Goal: Information Seeking & Learning: Learn about a topic

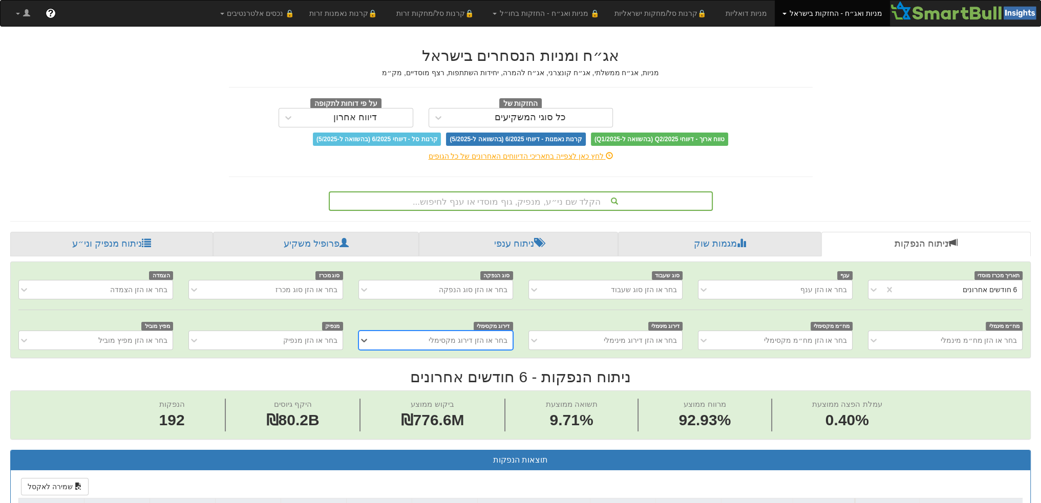
click at [464, 204] on div "הקלד שם ני״ע, מנפיק, גוף מוסדי או ענף לחיפוש..." at bounding box center [521, 201] width 382 height 17
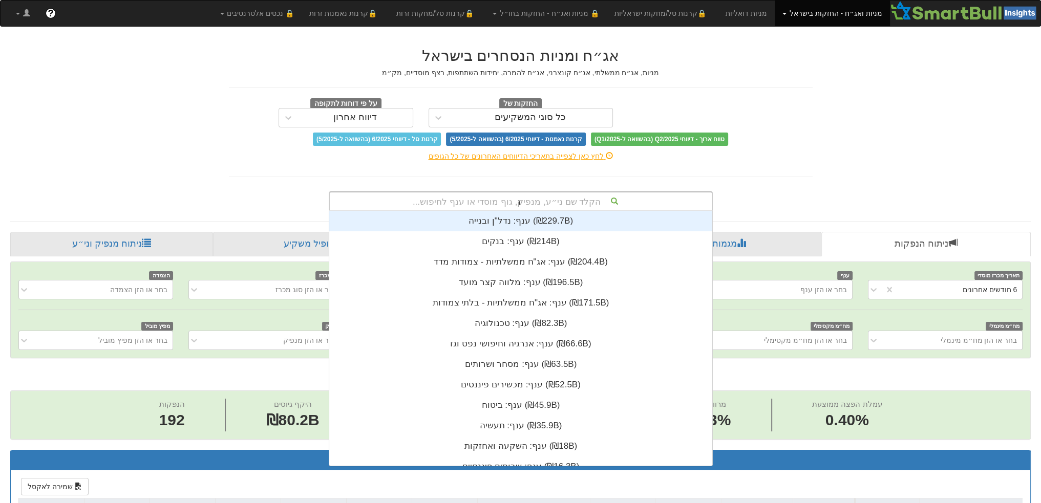
scroll to position [41, 0]
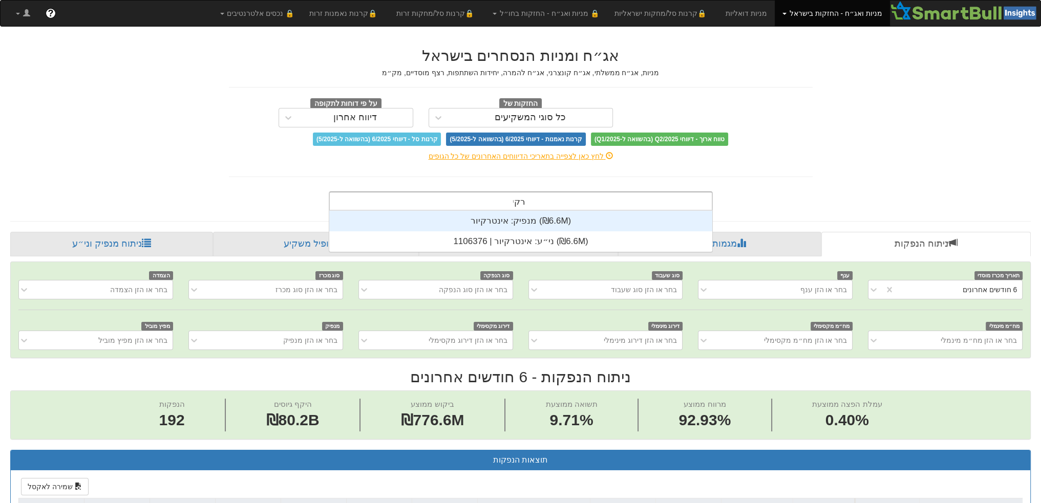
click at [479, 202] on div "רקי רקי" at bounding box center [521, 201] width 382 height 17
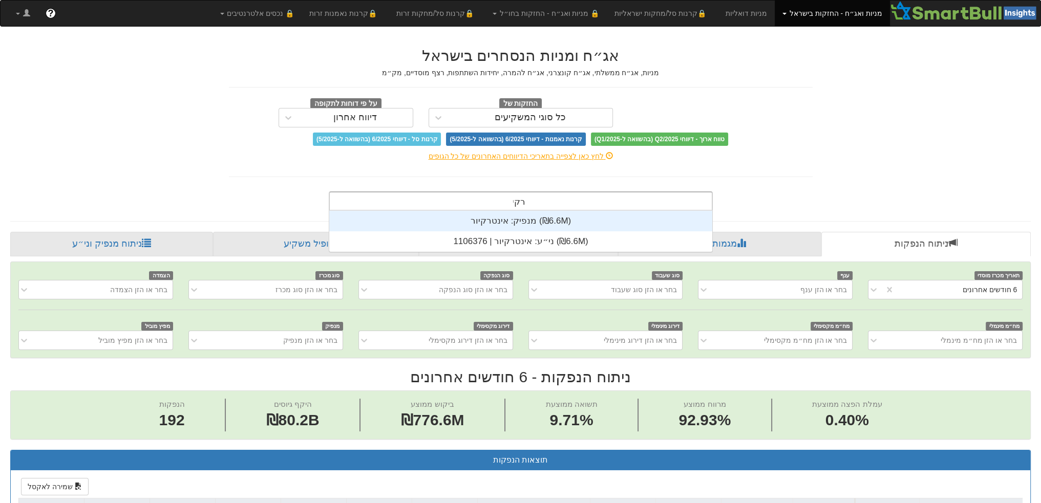
click at [522, 197] on input "רקי" at bounding box center [519, 203] width 12 height 20
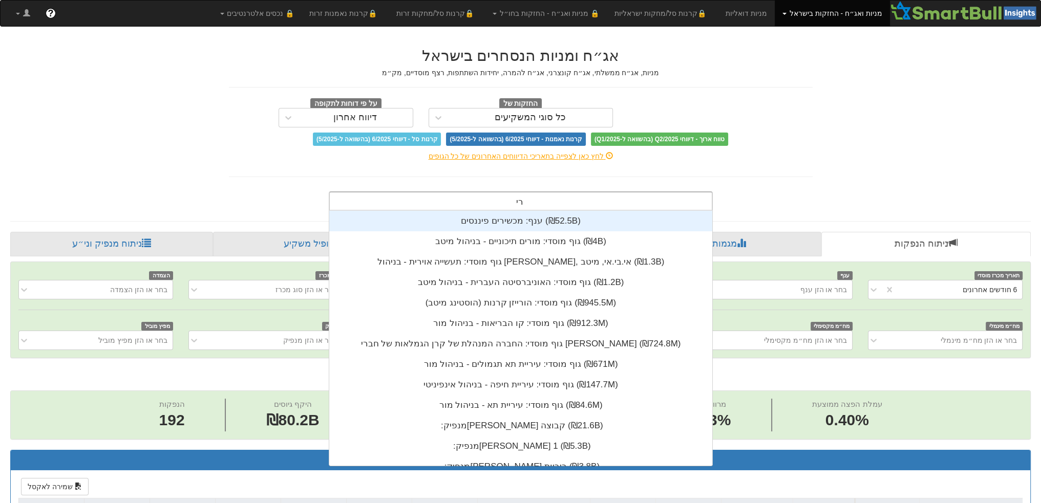
type input "רימו"
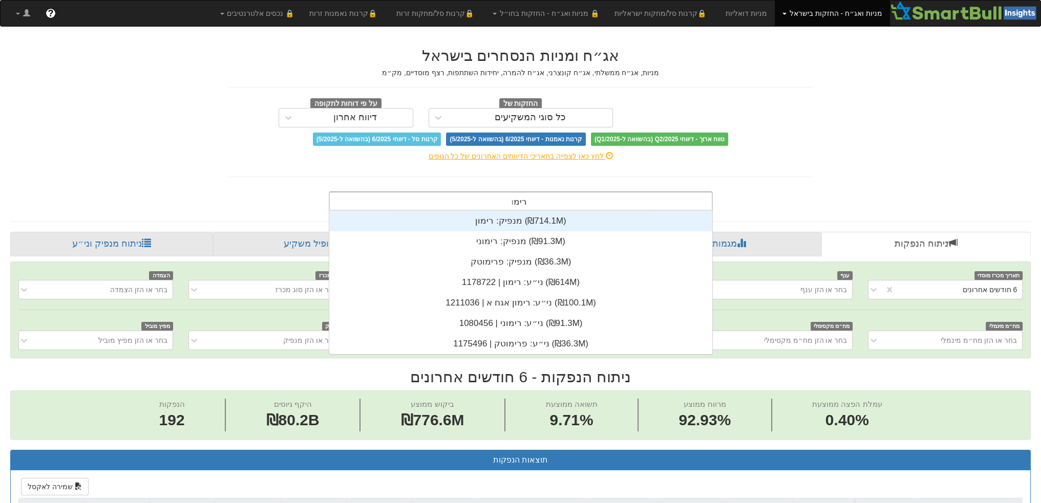
scroll to position [143, 0]
click at [514, 222] on div "מנפיק: ‏רימון ‎(₪714.1M)‎" at bounding box center [520, 221] width 383 height 20
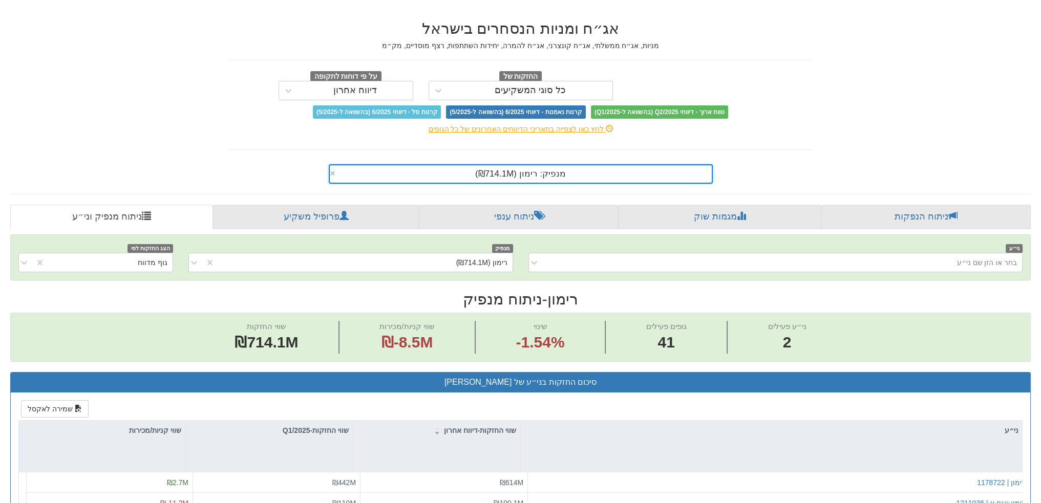
scroll to position [154, 0]
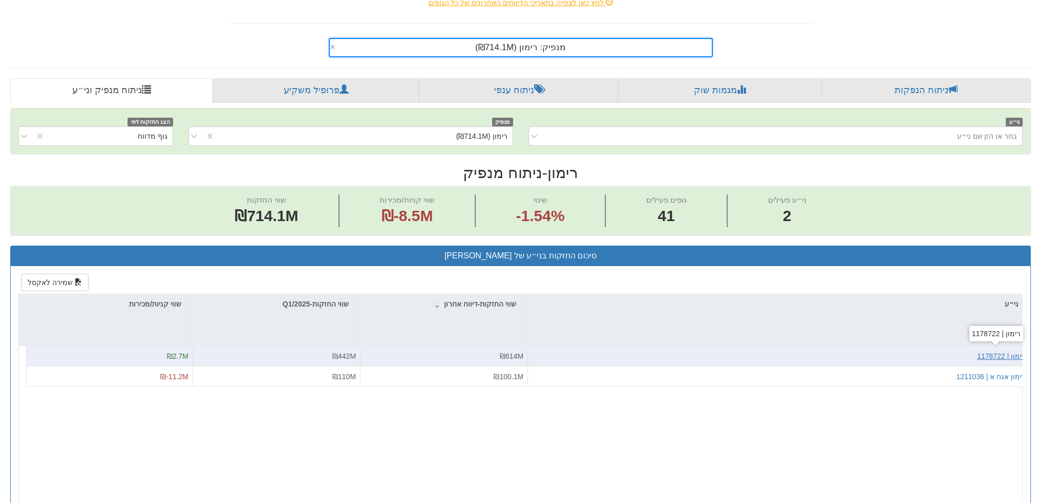
click at [1003, 352] on div "רימון | 1178722" at bounding box center [1001, 356] width 49 height 10
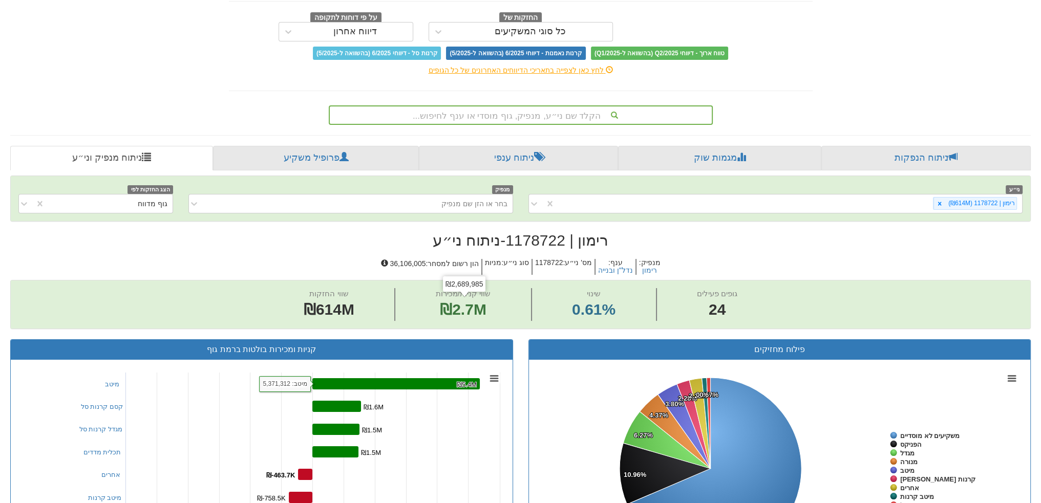
scroll to position [13, 0]
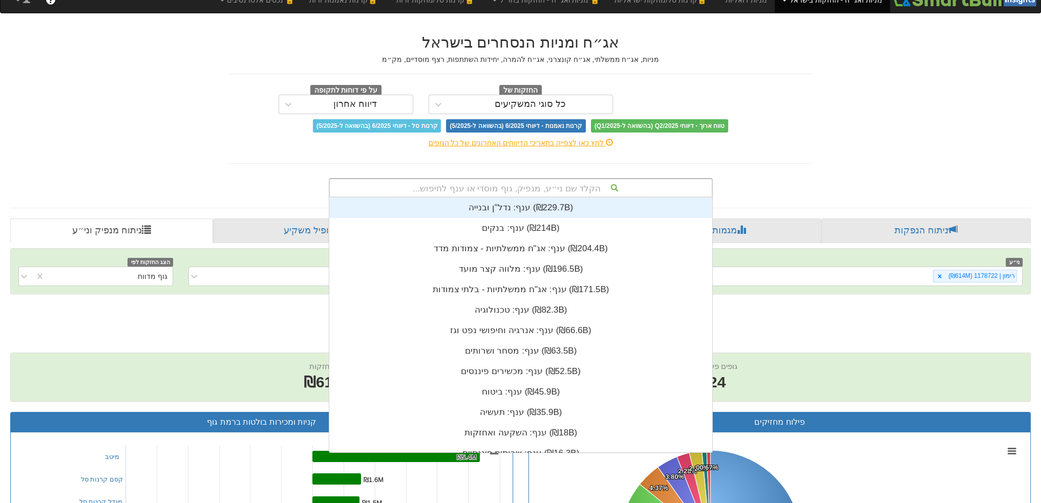
click at [497, 188] on div "הקלד שם ני״ע, מנפיק, גוף מוסדי או ענף לחיפוש..." at bounding box center [521, 187] width 382 height 17
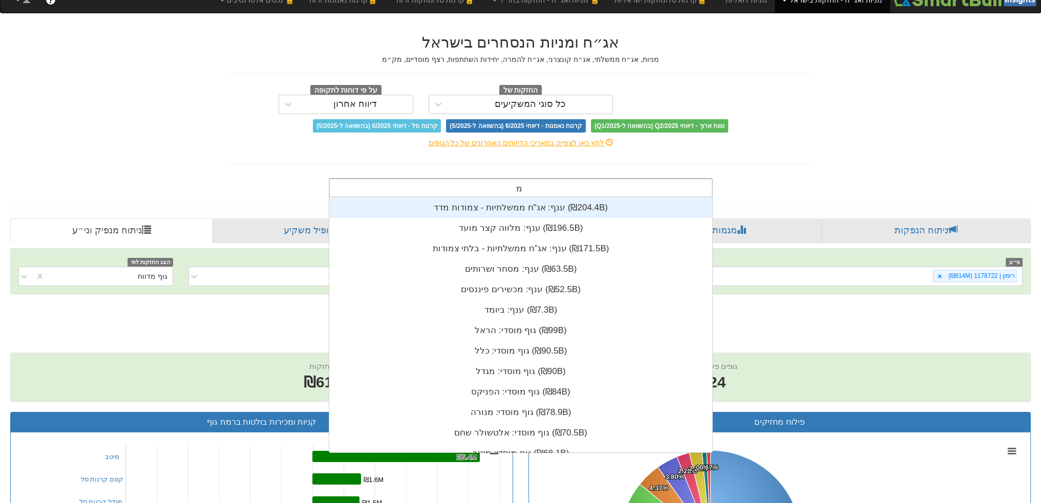
scroll to position [102, 0]
type input "מצל"
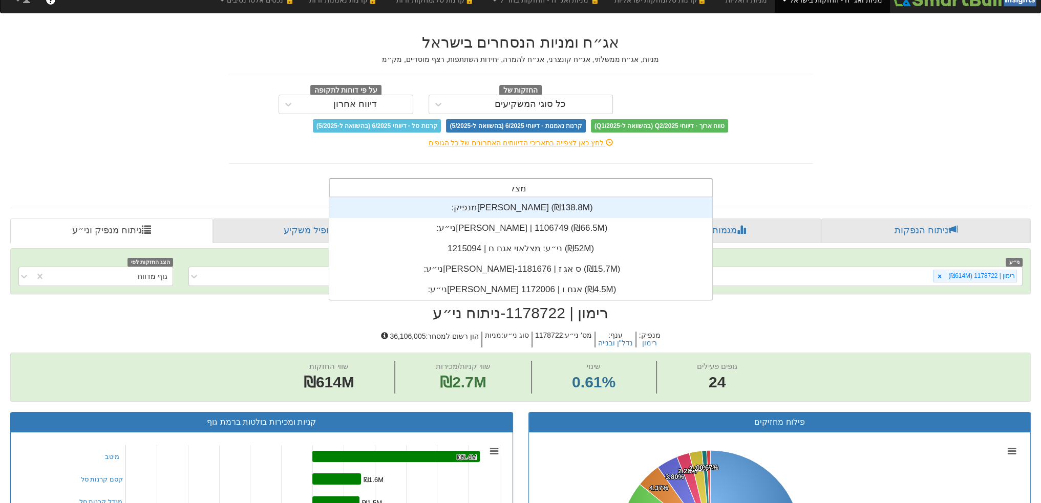
click at [506, 208] on div "מנפיק: ‏[PERSON_NAME] ‎(₪138.8M)‎" at bounding box center [520, 208] width 383 height 20
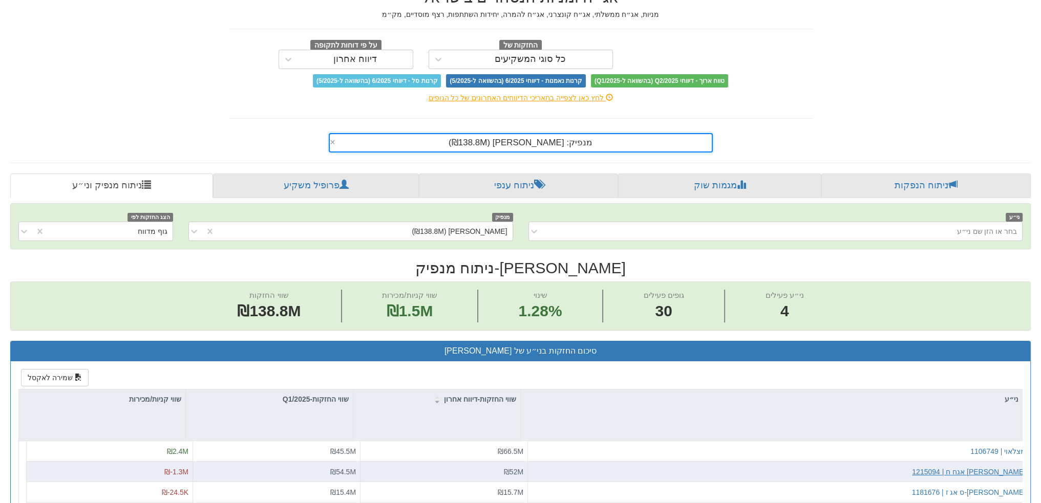
scroll to position [205, 0]
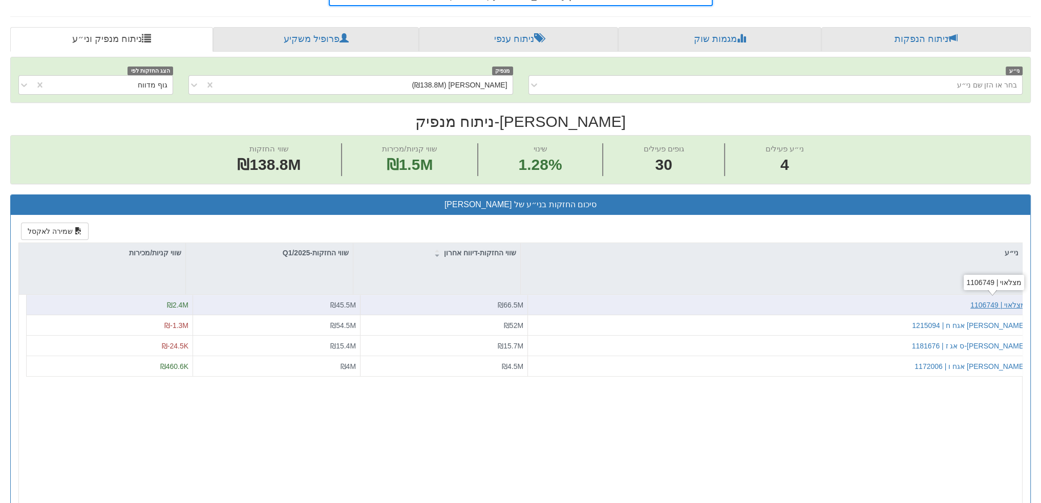
click at [1001, 301] on div "מצלאוי | 1106749" at bounding box center [997, 305] width 55 height 10
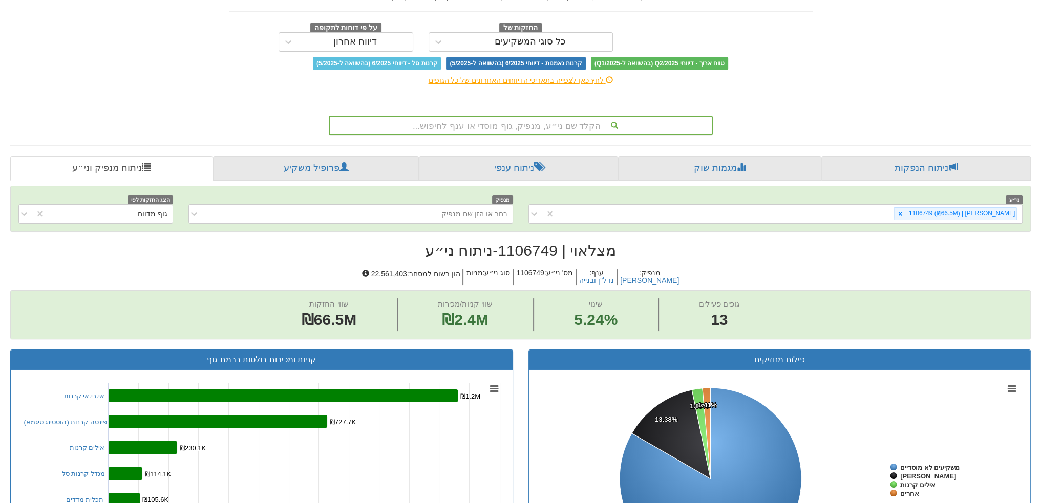
scroll to position [51, 0]
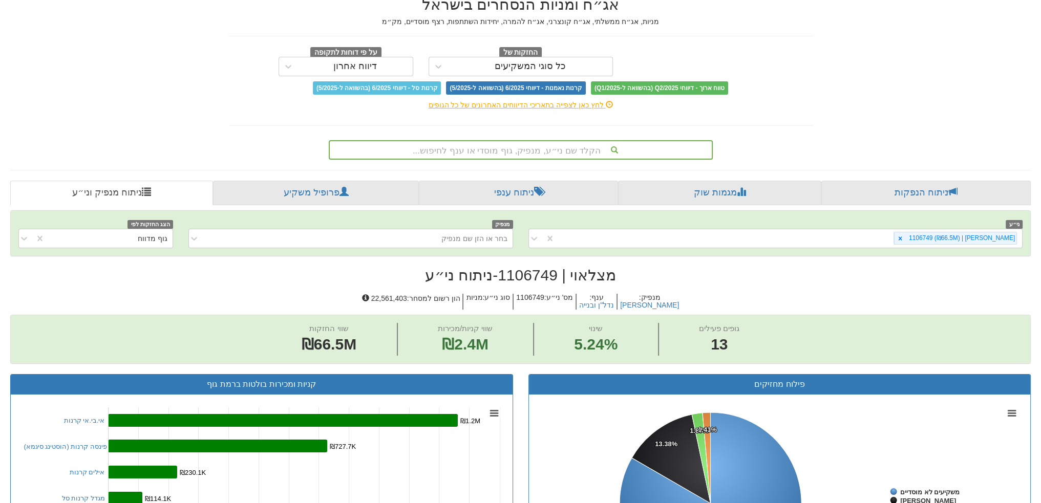
click at [452, 144] on div "הקלד שם ני״ע, מנפיק, גוף מוסדי או ענף לחיפוש..." at bounding box center [521, 149] width 382 height 17
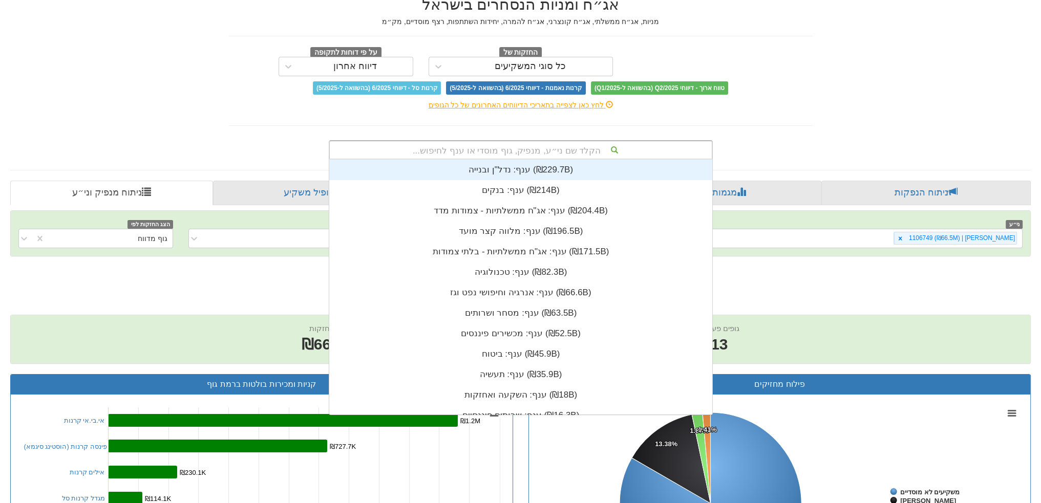
scroll to position [254, 0]
type input "אב"
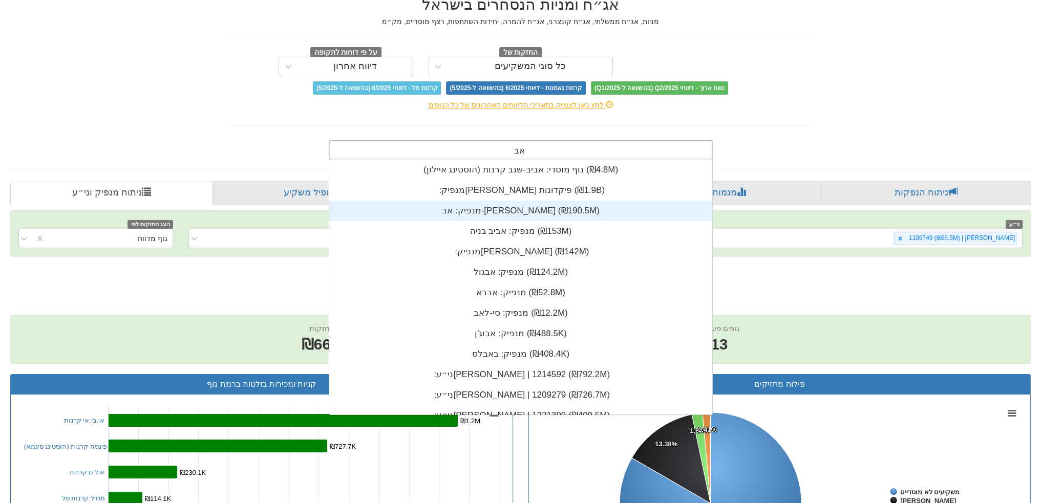
click at [493, 213] on div "מנפיק: ‏אב-[PERSON_NAME] ‎(₪190.5M)‎" at bounding box center [520, 211] width 383 height 20
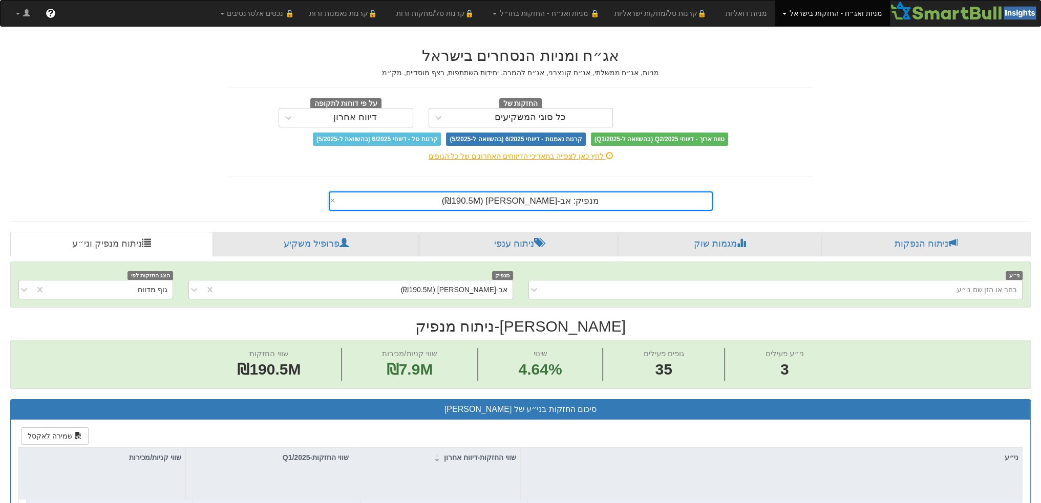
scroll to position [243, 0]
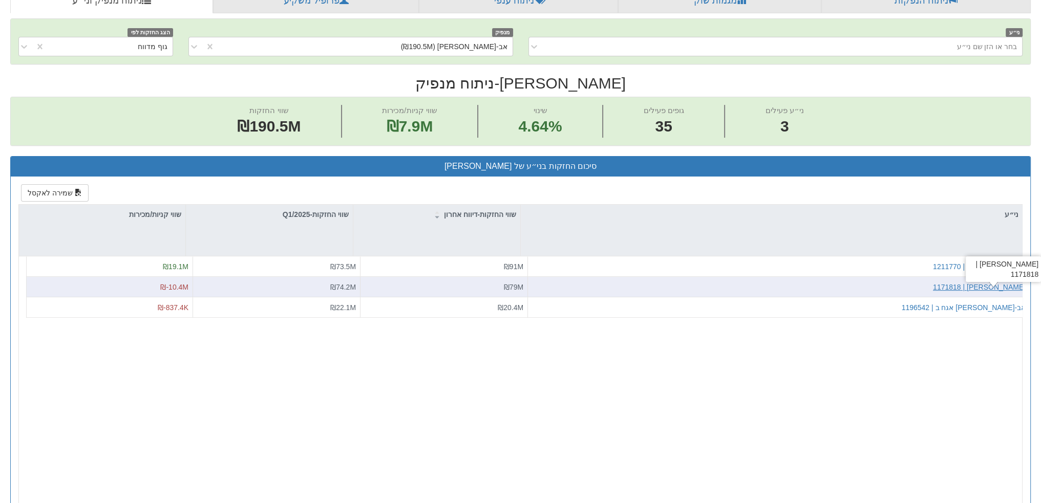
click at [1008, 282] on div "[PERSON_NAME] | 1171818" at bounding box center [979, 287] width 93 height 10
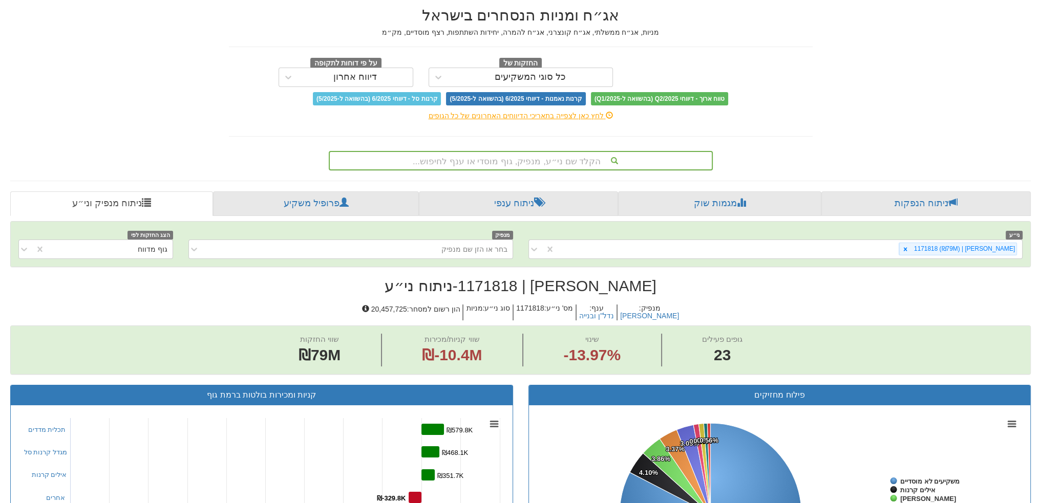
scroll to position [39, 0]
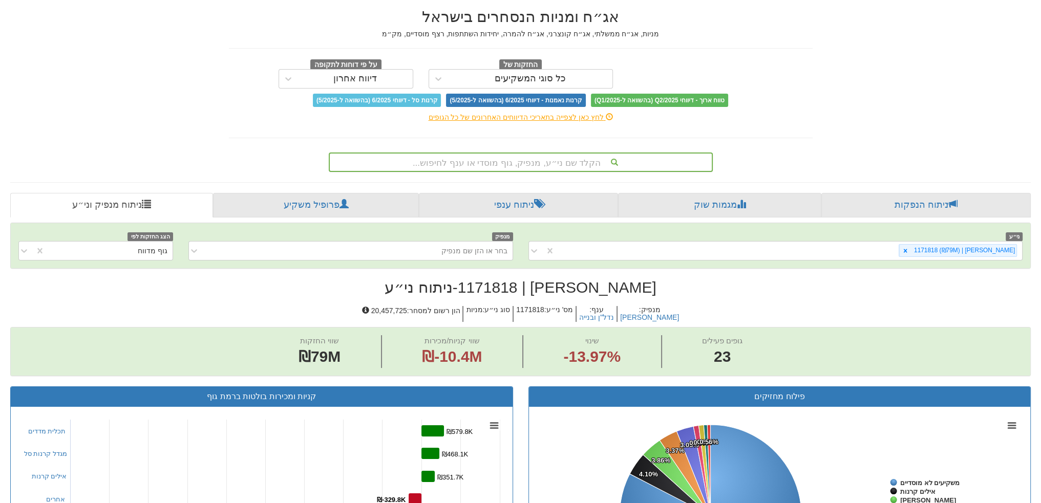
click at [517, 164] on div "הקלד שם ני״ע, מנפיק, גוף מוסדי או ענף לחיפוש..." at bounding box center [521, 162] width 382 height 17
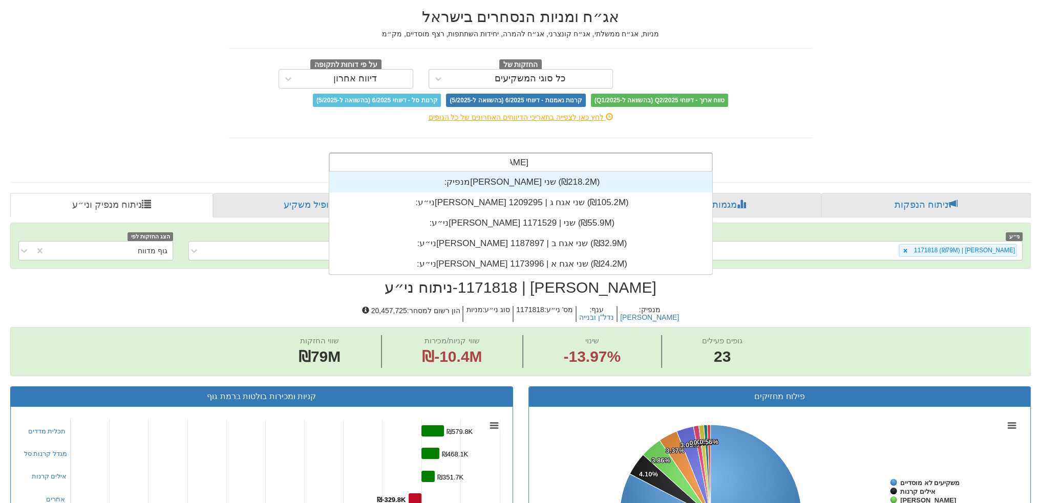
scroll to position [102, 0]
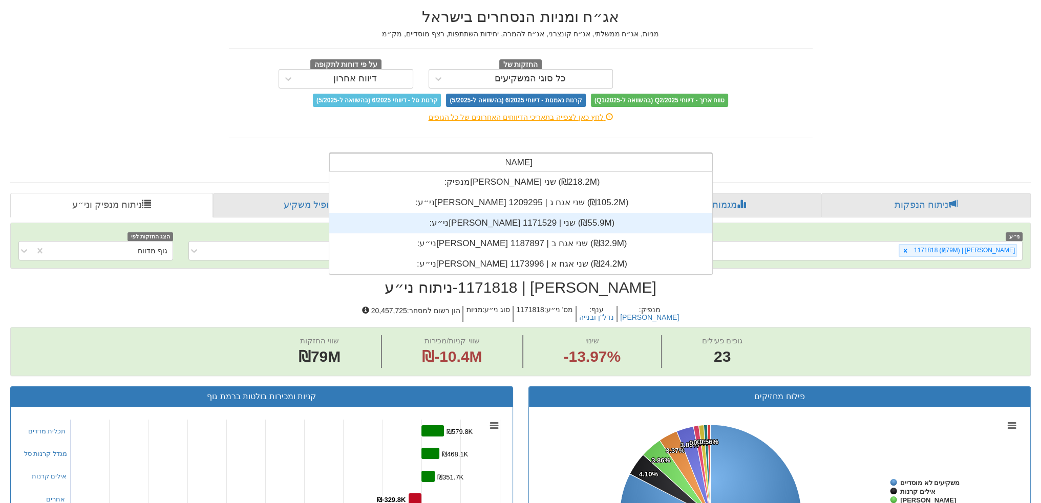
type input "[PERSON_NAME] שני"
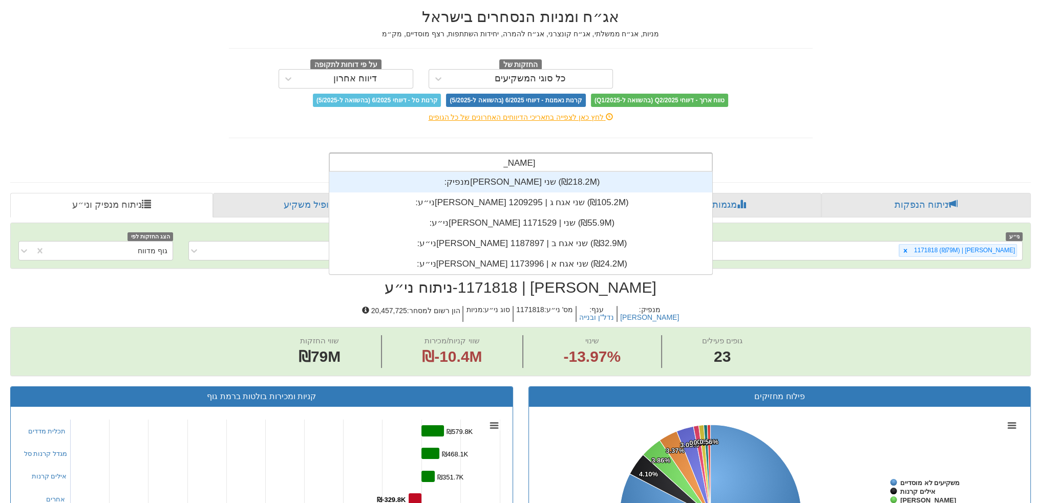
click at [501, 185] on div "מנפיק: ‏[PERSON_NAME] שני ‎(₪218.2M)‎" at bounding box center [520, 182] width 383 height 20
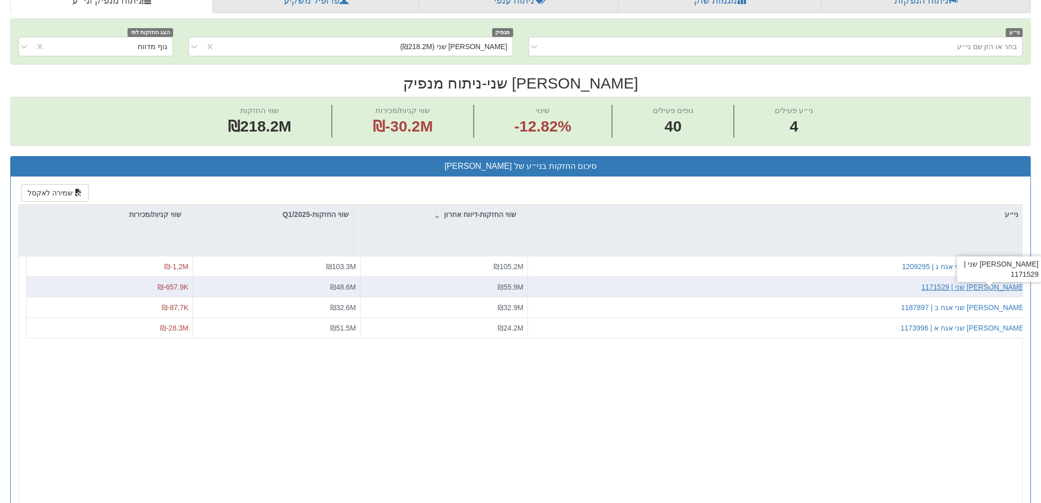
click at [1002, 287] on div "[PERSON_NAME] שני | 1171529" at bounding box center [973, 287] width 104 height 10
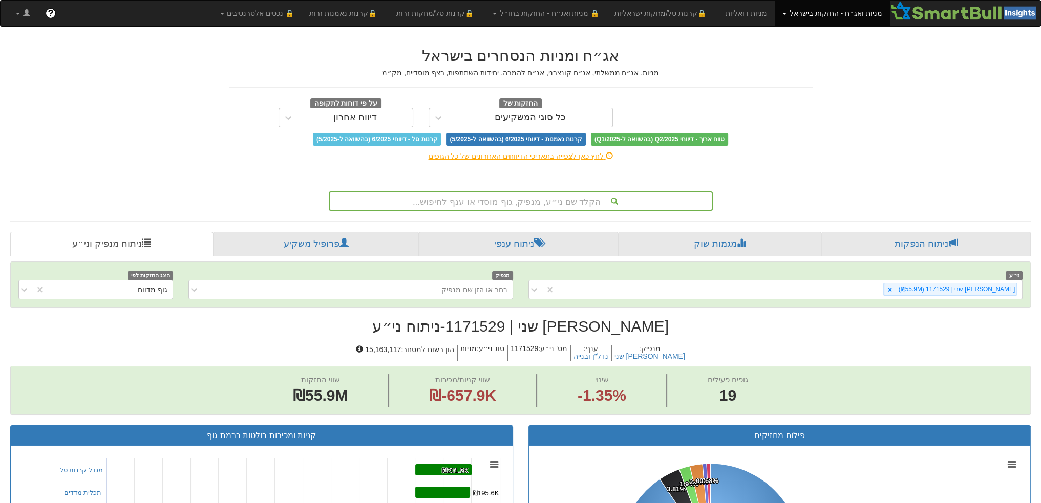
click at [517, 204] on div "הקלד שם ני״ע, מנפיק, גוף מוסדי או ענף לחיפוש..." at bounding box center [521, 201] width 382 height 17
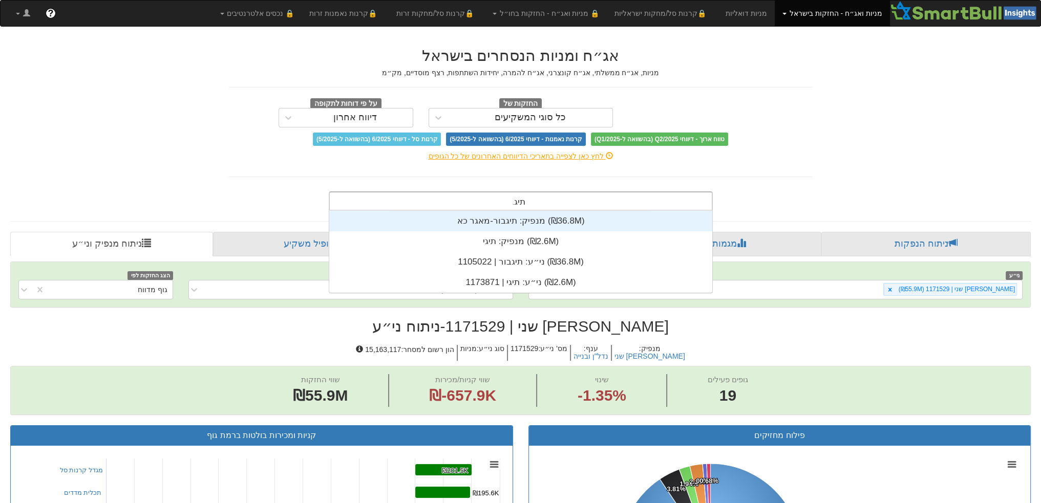
scroll to position [41, 0]
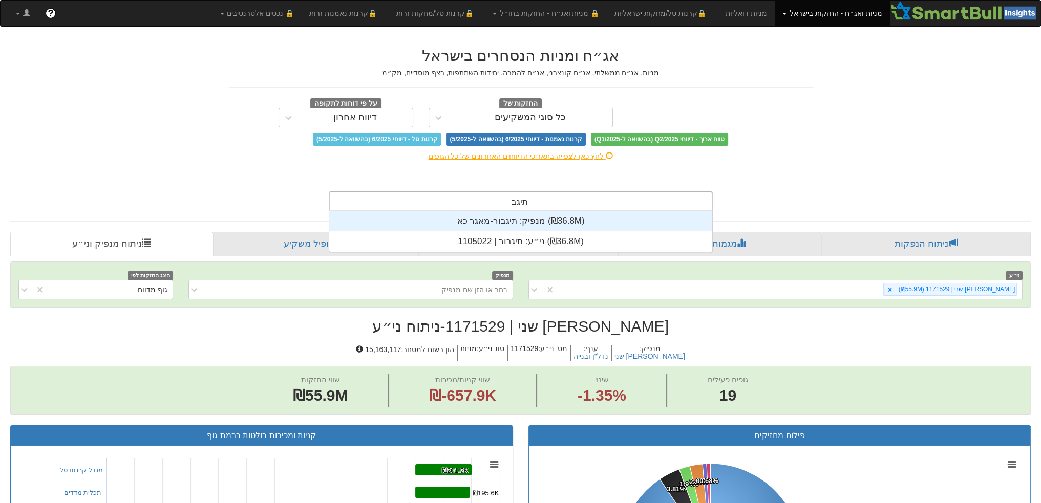
type input "תיגבור"
click at [521, 223] on div "מנפיק: ‏תיגבור-מאגר כא ‎(₪36.8M)‎" at bounding box center [520, 221] width 383 height 20
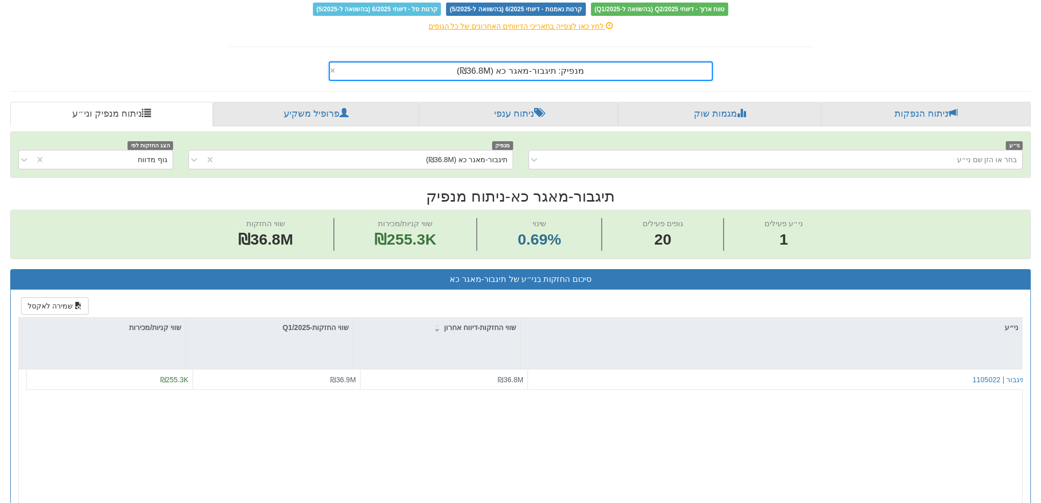
scroll to position [141, 0]
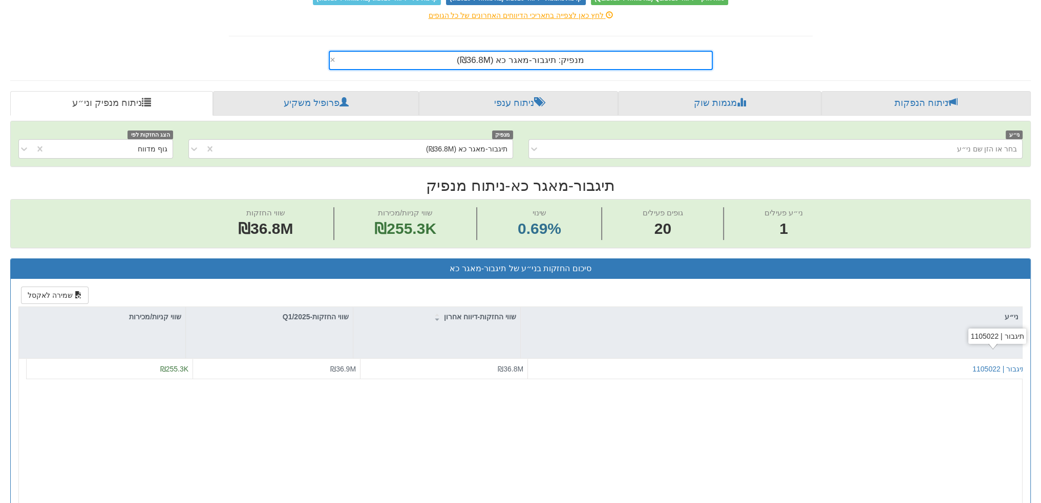
click at [994, 360] on div "תיגבור | 1105022" at bounding box center [779, 369] width 502 height 20
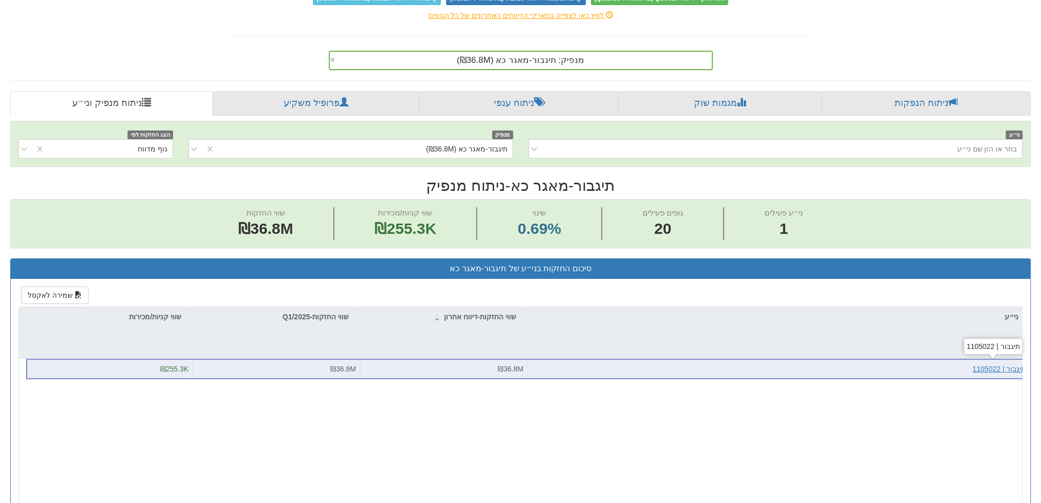
click at [992, 364] on div "תיגבור | 1105022" at bounding box center [998, 369] width 53 height 10
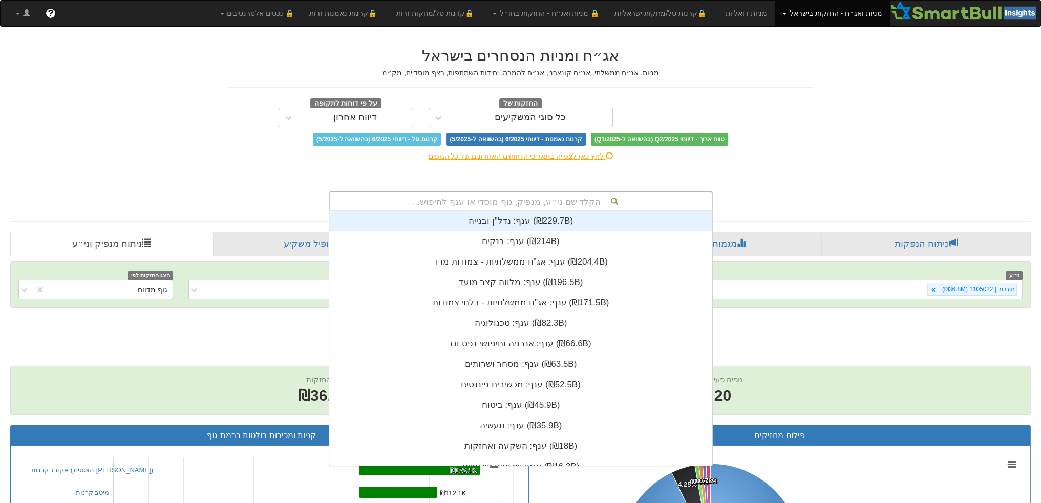
click at [527, 198] on div "הקלד שם ני״ע, מנפיק, גוף מוסדי או ענף לחיפוש..." at bounding box center [521, 201] width 382 height 17
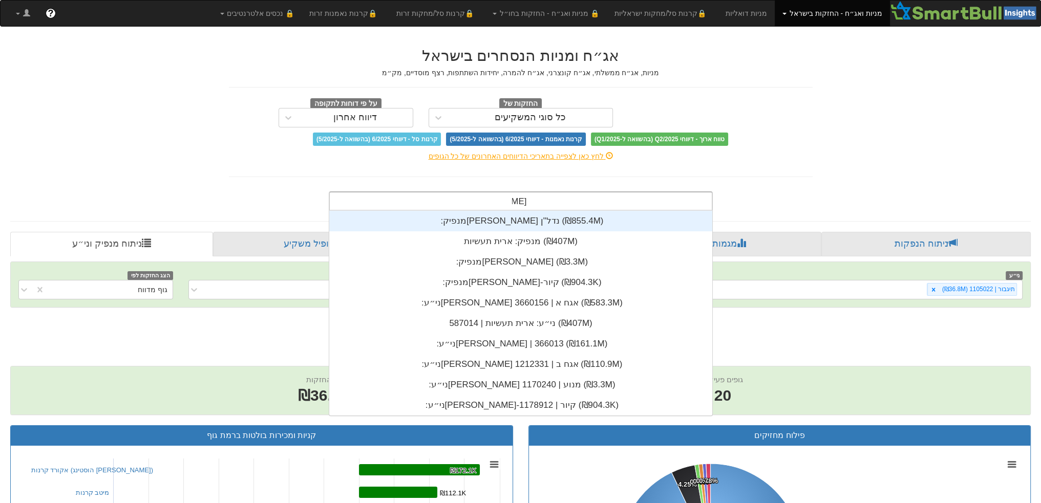
scroll to position [82, 0]
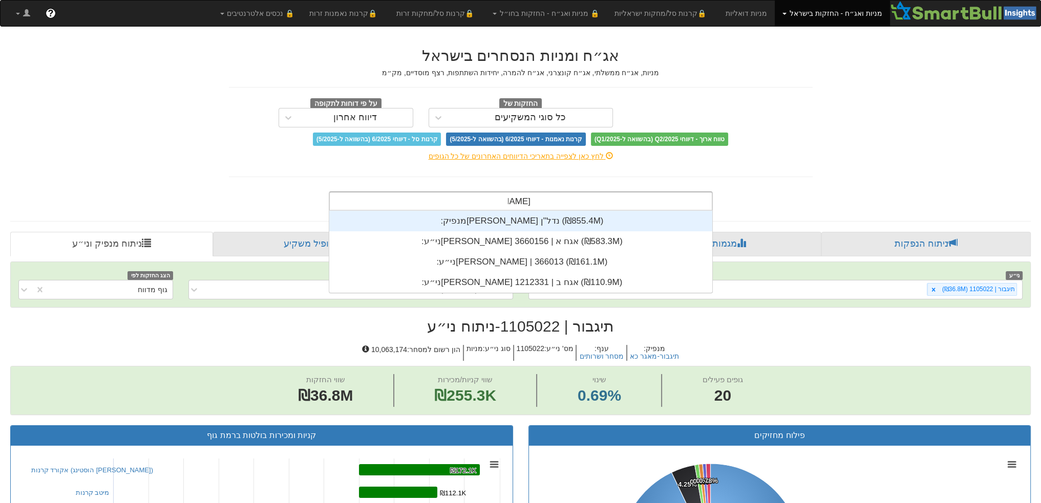
type input "[PERSON_NAME]"
click at [551, 213] on div "מנפיק: ‏[PERSON_NAME] נדל"ן ‎(₪855.4M)‎" at bounding box center [520, 221] width 383 height 20
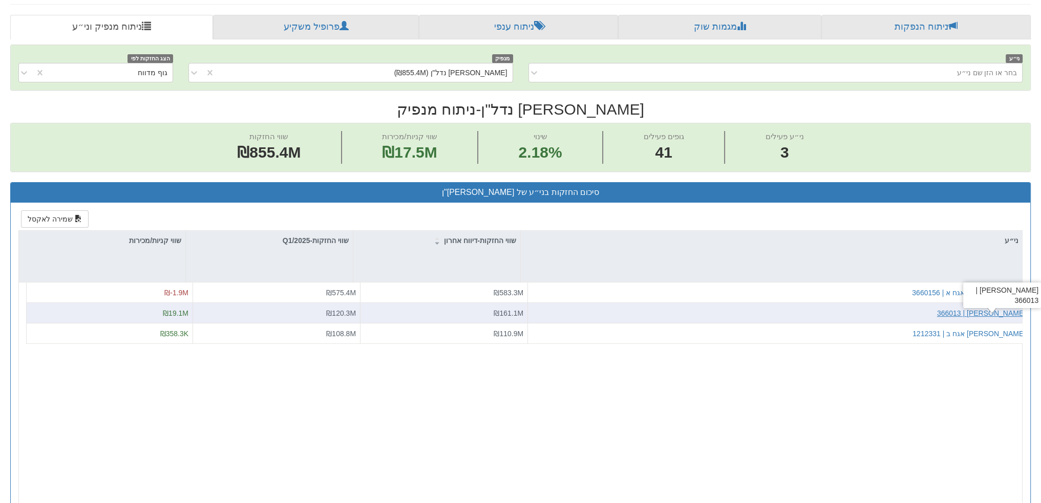
click at [1001, 308] on div "[PERSON_NAME] | 366013" at bounding box center [981, 313] width 89 height 10
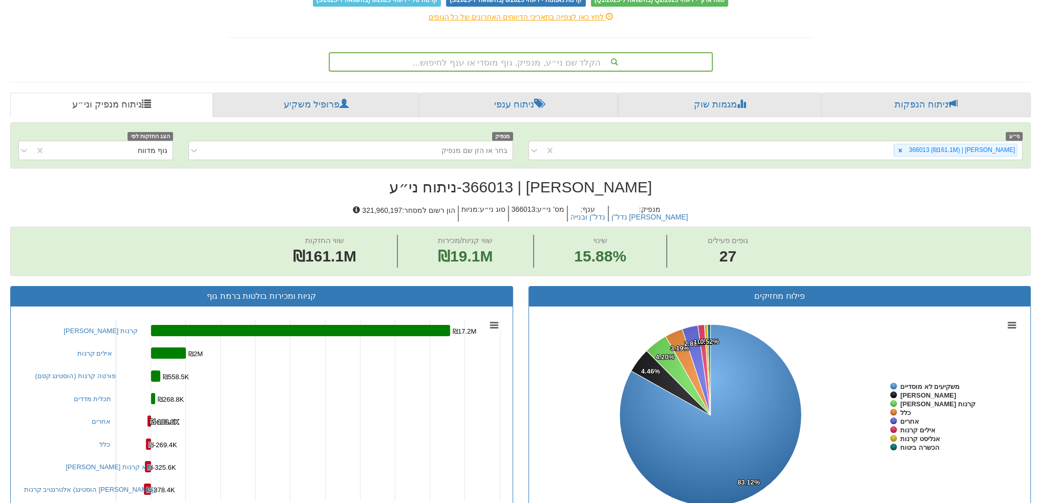
scroll to position [39, 0]
